Goal: Ask a question

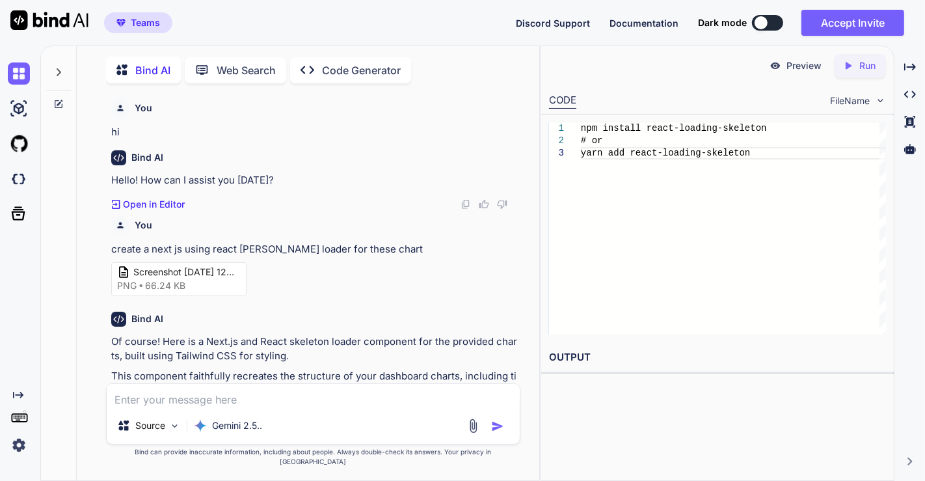
scroll to position [4735, 0]
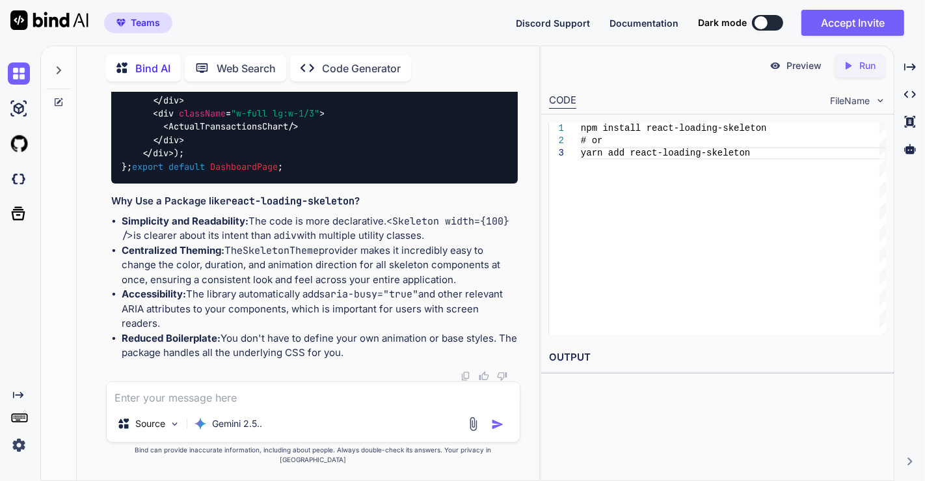
click at [243, 405] on textarea at bounding box center [313, 393] width 413 height 23
click at [478, 430] on img at bounding box center [473, 423] width 15 height 15
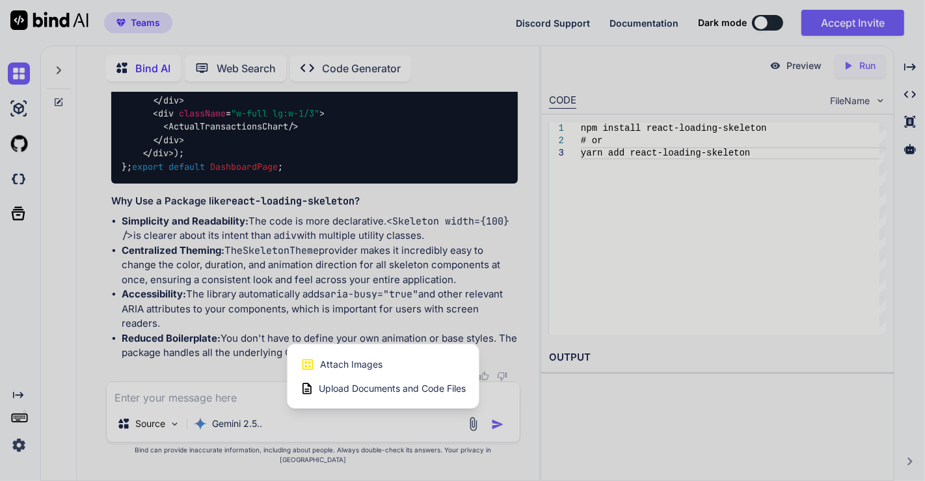
click at [351, 377] on div "Attach Images Image attachments are only supported in Claude and Gemini models." at bounding box center [383, 364] width 165 height 25
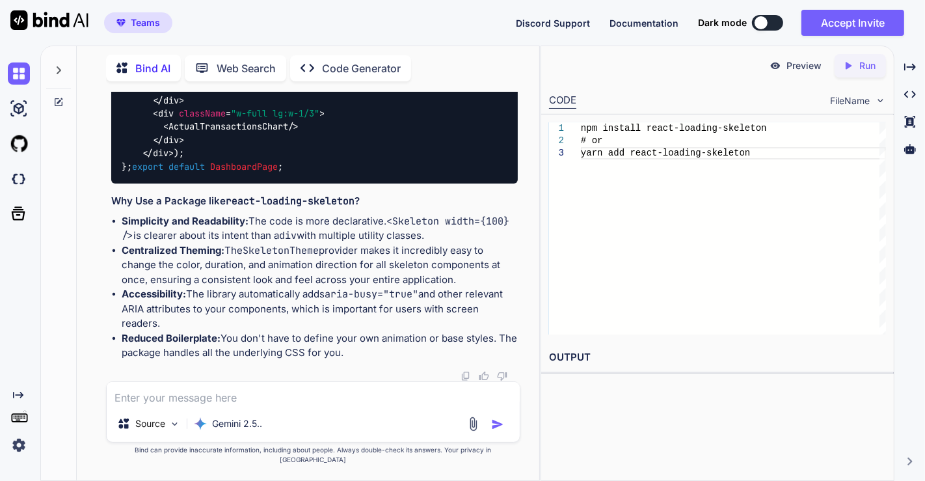
type input "C:\fakepath\Screenshot [DATE] 175314.png"
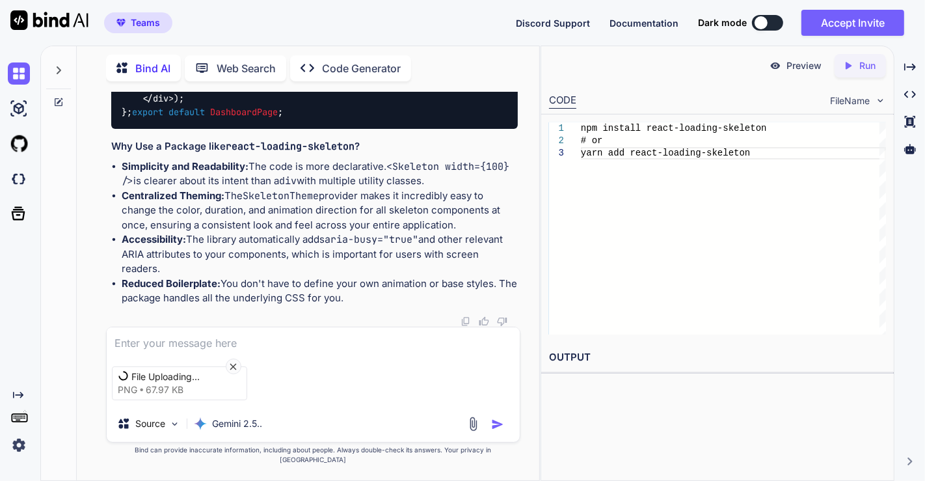
click at [176, 351] on textarea at bounding box center [313, 338] width 413 height 23
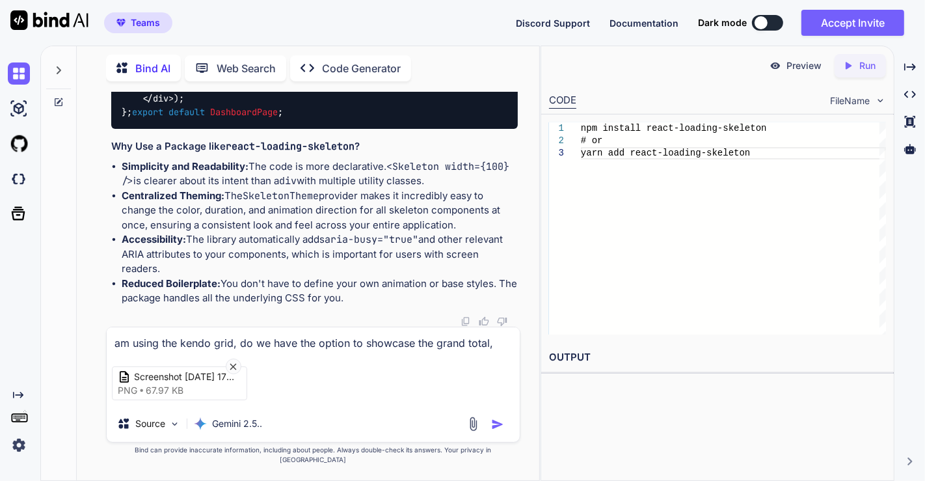
paste textarea "Txn Amount"
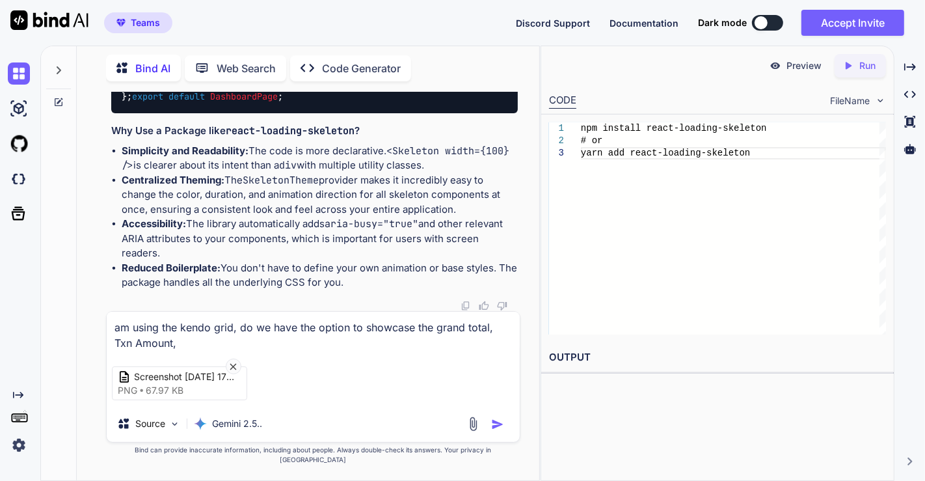
paste textarea "Txn Amount"
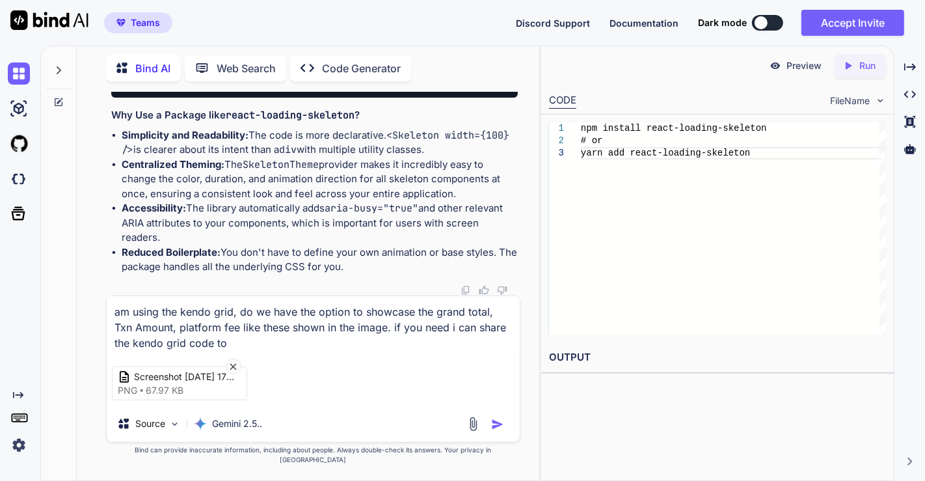
type textarea "am using the kendo grid, do we have the option to showcase the grand total, Txn…"
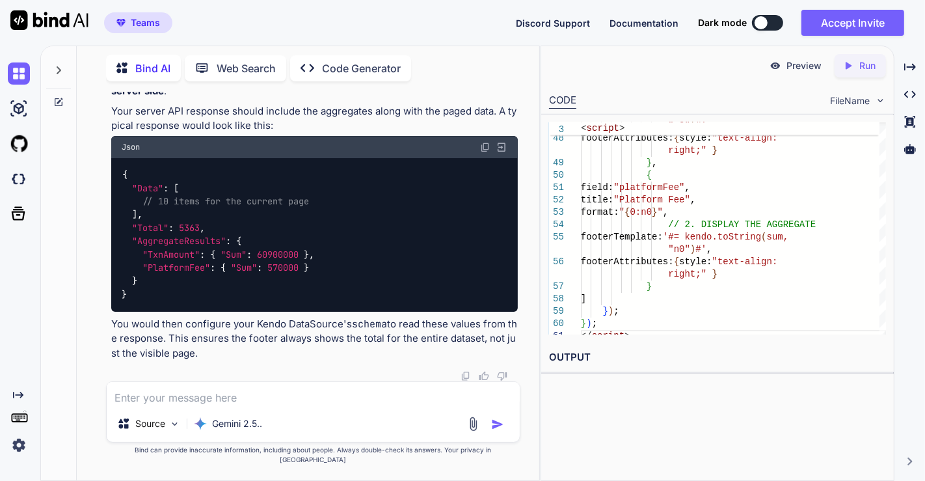
scroll to position [7435, 0]
click at [218, 405] on textarea at bounding box center [313, 393] width 413 height 23
type textarea "am using the next js"
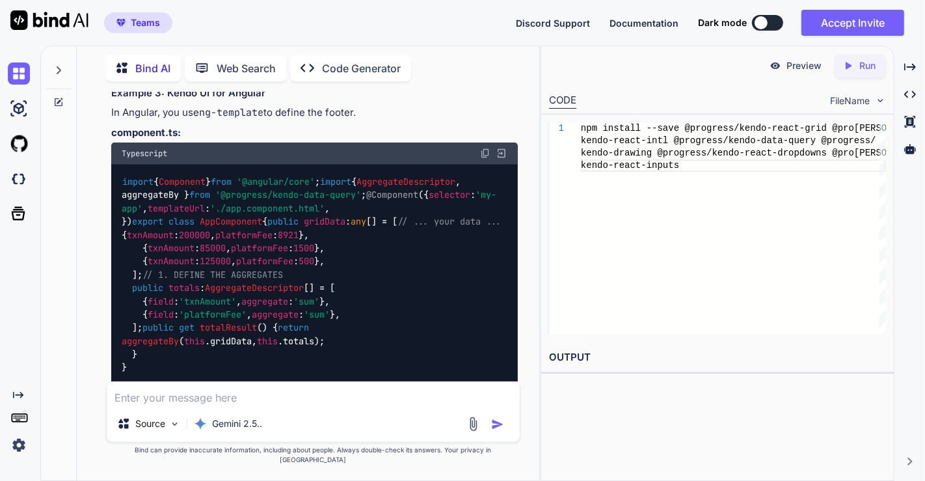
scroll to position [6015, 0]
